Goal: Task Accomplishment & Management: Complete application form

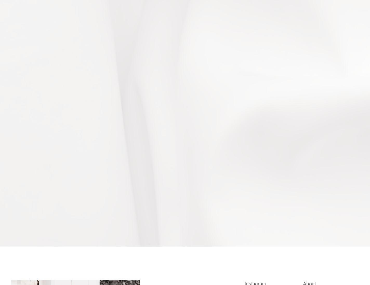
scroll to position [3598, 0]
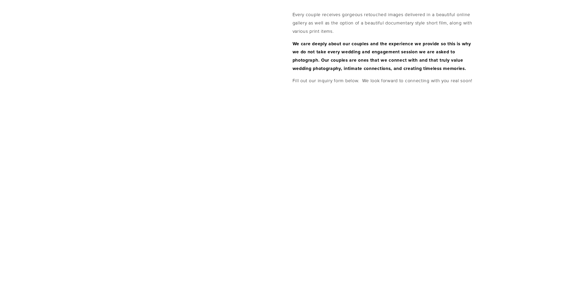
scroll to position [1612, 0]
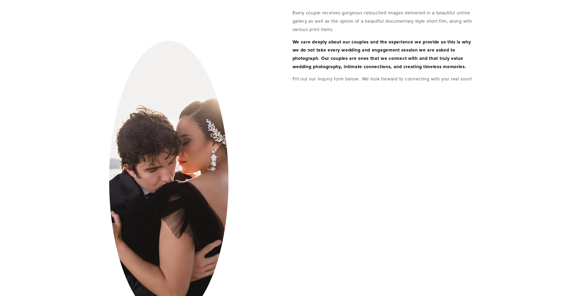
scroll to position [1612, 0]
